Goal: Task Accomplishment & Management: Manage account settings

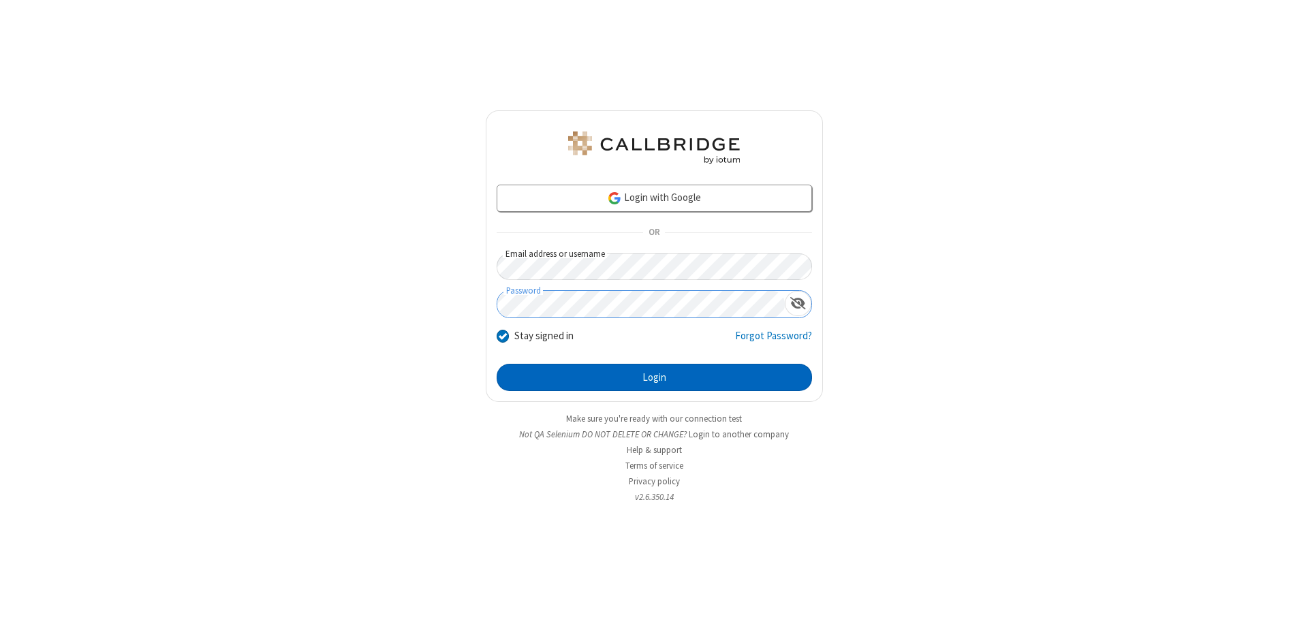
click at [654, 377] on button "Login" at bounding box center [653, 377] width 315 height 27
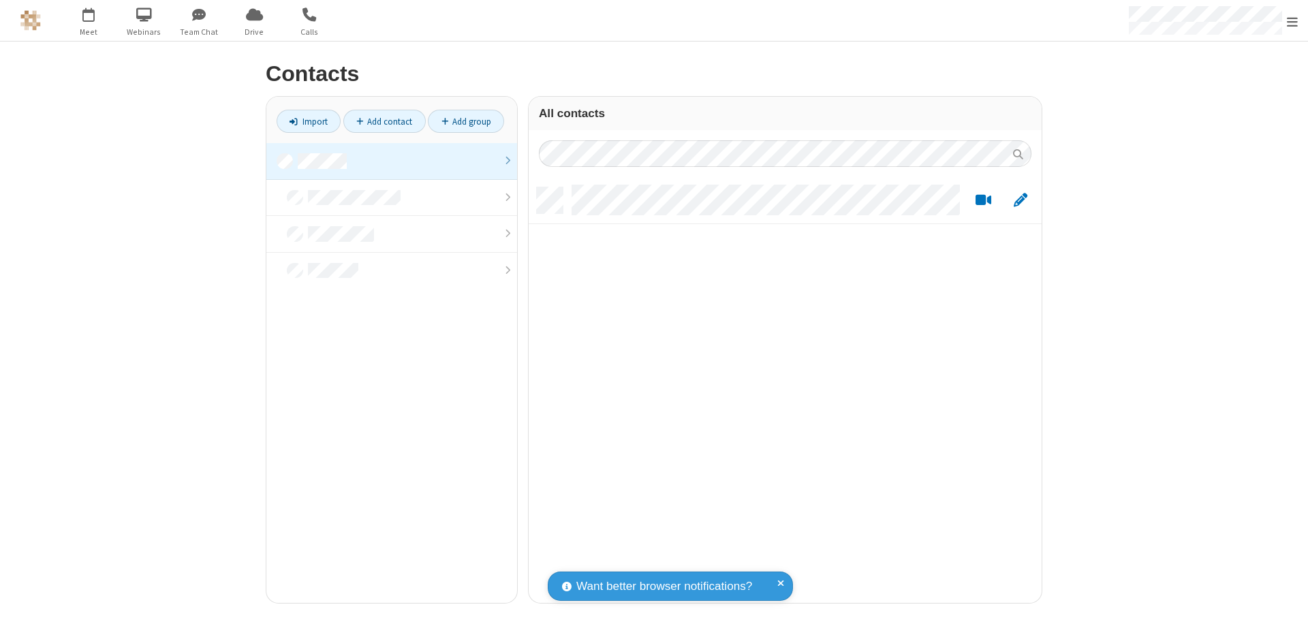
click at [392, 161] on link at bounding box center [391, 161] width 251 height 37
click at [384, 121] on link "Add contact" at bounding box center [384, 121] width 82 height 23
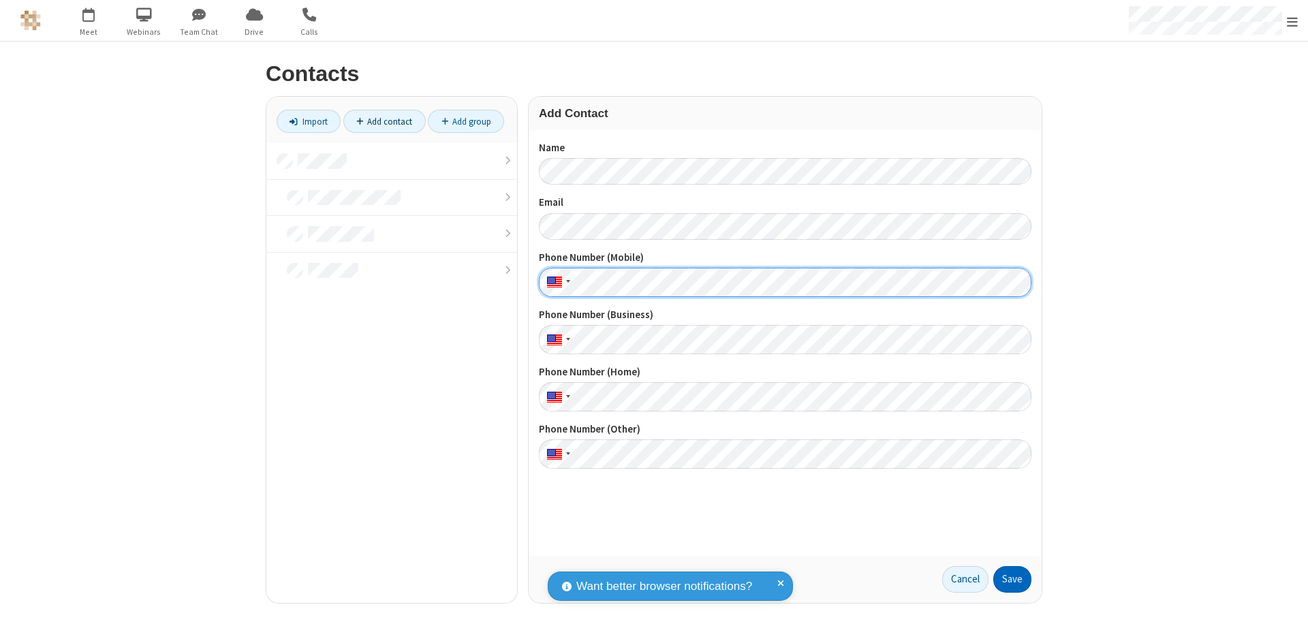
click at [1012, 579] on button "Save" at bounding box center [1012, 579] width 38 height 27
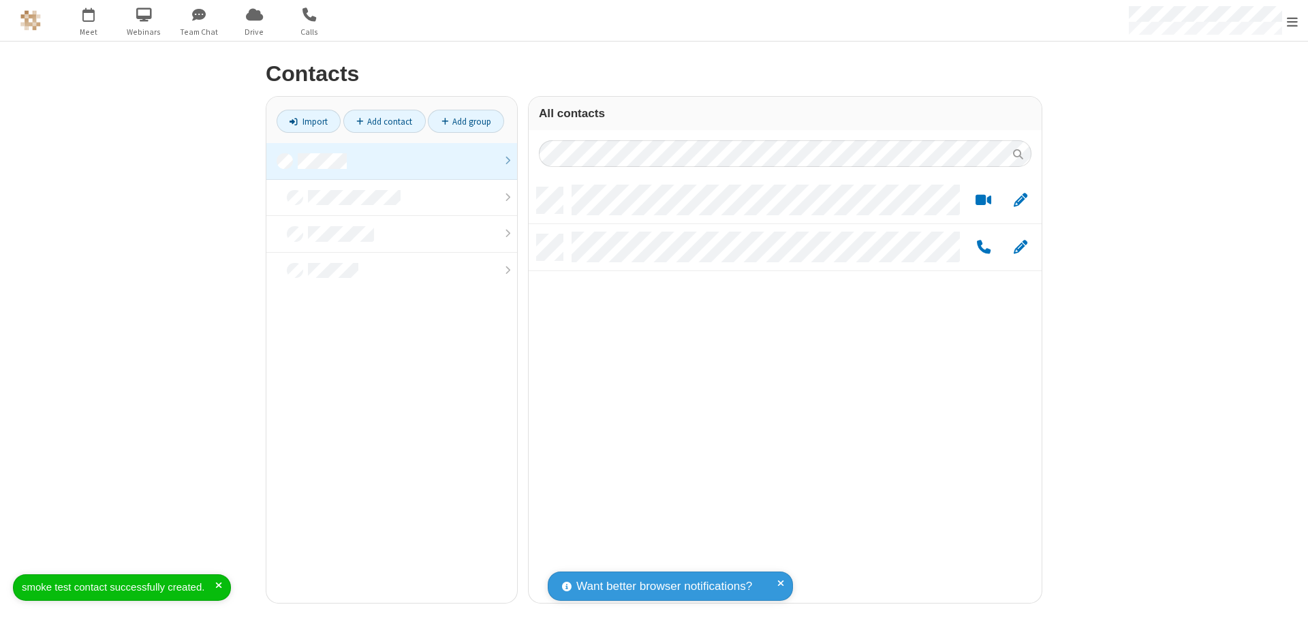
scroll to position [415, 503]
